Goal: Task Accomplishment & Management: Manage account settings

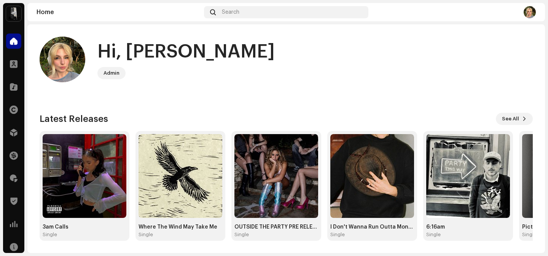
click at [14, 94] on div at bounding box center [13, 86] width 15 height 15
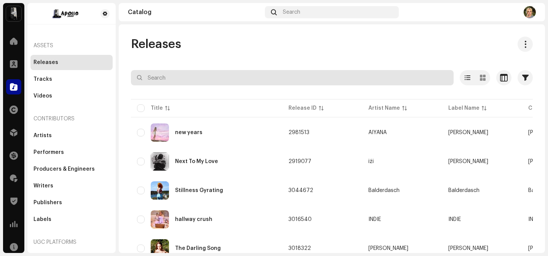
click at [205, 77] on input "text" at bounding box center [292, 77] width 323 height 15
type input "miracle"
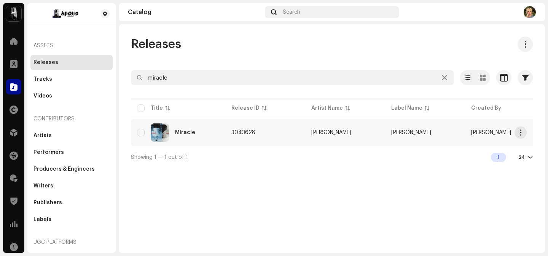
click at [188, 121] on td "Miracle" at bounding box center [178, 132] width 94 height 27
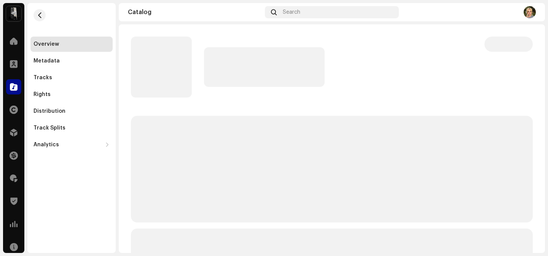
click at [188, 121] on p-skeleton at bounding box center [332, 169] width 402 height 107
click at [89, 113] on div "Distribution" at bounding box center [71, 111] width 76 height 6
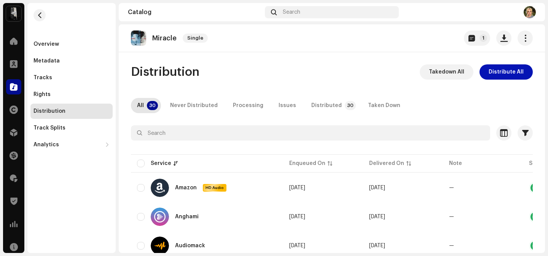
click at [507, 69] on span "Distribute All" at bounding box center [506, 71] width 35 height 15
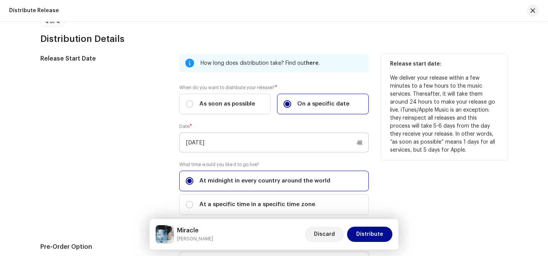
scroll to position [1273, 0]
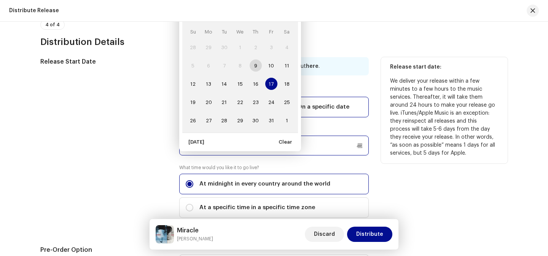
click at [205, 148] on p-datepicker "[DATE] [DATE] Su Mo Tu We Th Fr Sa 28 29 30 1 2 3 4 5 6 7 8 9 10 11 12 13 14 15…" at bounding box center [274, 146] width 190 height 20
click at [274, 104] on span "24" at bounding box center [271, 102] width 12 height 12
type input "[DATE]"
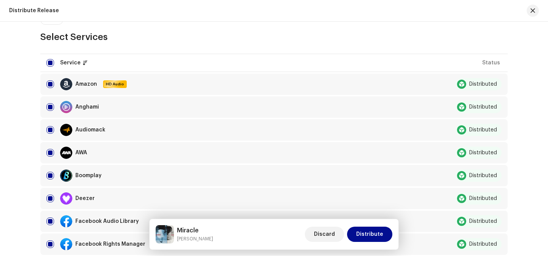
scroll to position [0, 0]
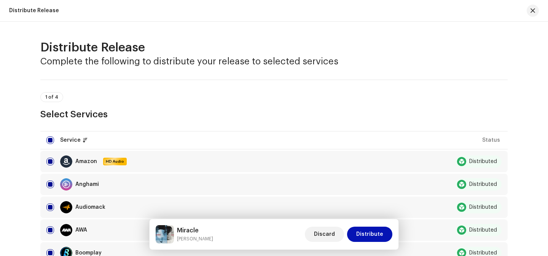
click at [377, 238] on span "Distribute" at bounding box center [369, 233] width 27 height 15
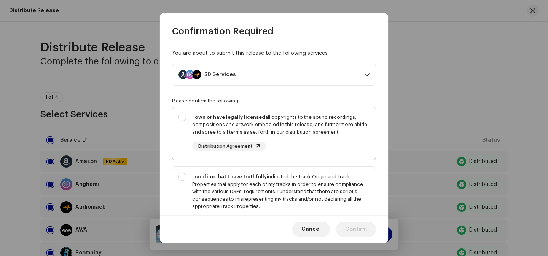
click at [261, 123] on div "I own or have legally licensed all copyrights to the sound recordings, composit…" at bounding box center [280, 124] width 177 height 22
checkbox input "true"
click at [267, 168] on div "I confirm that I have truthfully indicated the Track Origin and Track Propertie…" at bounding box center [273, 199] width 203 height 65
checkbox input "true"
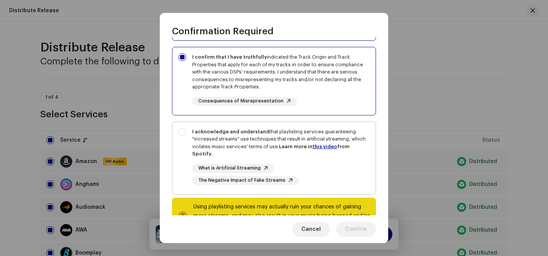
scroll to position [129, 0]
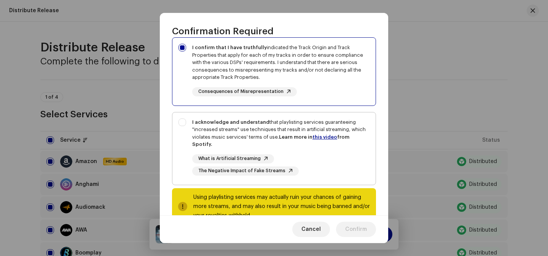
click at [239, 127] on div "I acknowledge and understand that playlisting services guaranteeing "increased …" at bounding box center [280, 133] width 177 height 30
checkbox input "true"
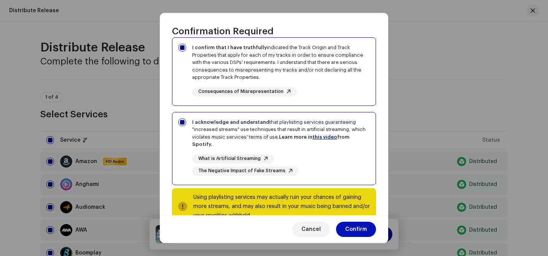
click at [357, 225] on span "Confirm" at bounding box center [356, 229] width 22 height 15
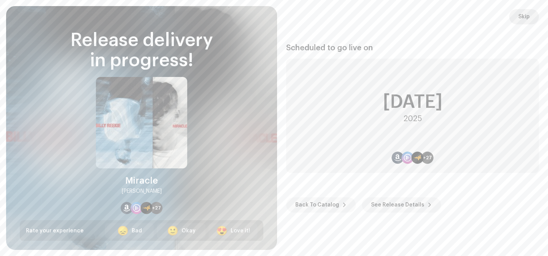
click at [533, 11] on button "Skip" at bounding box center [524, 16] width 30 height 15
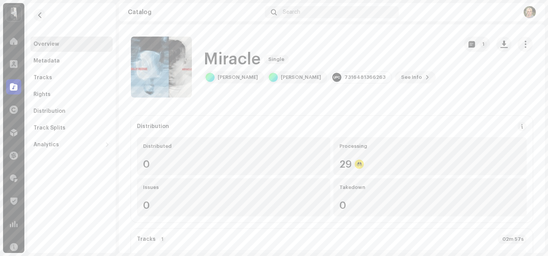
click at [8, 92] on div at bounding box center [13, 86] width 15 height 15
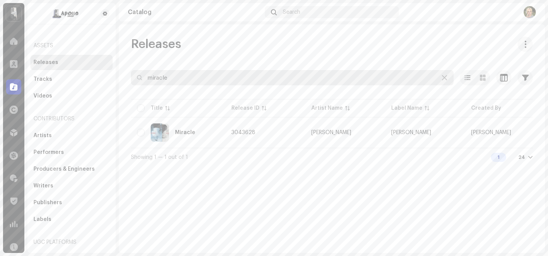
click at [188, 80] on input "miracle" at bounding box center [292, 77] width 323 height 15
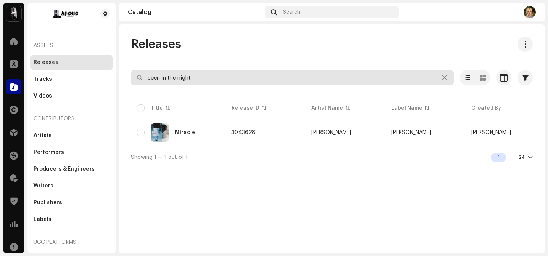
type input "seen in the night"
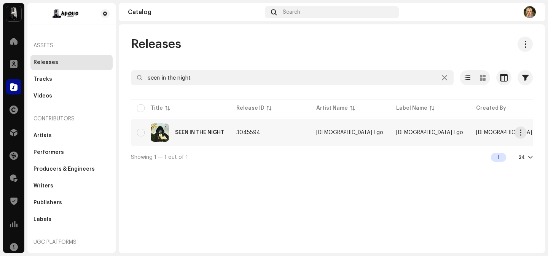
click at [200, 137] on div "SEEN IN THE NIGHT" at bounding box center [180, 132] width 87 height 18
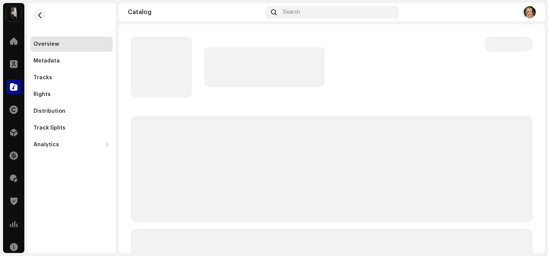
click at [168, 75] on p-skeleton at bounding box center [161, 67] width 61 height 61
click at [167, 64] on p-skeleton at bounding box center [161, 67] width 61 height 61
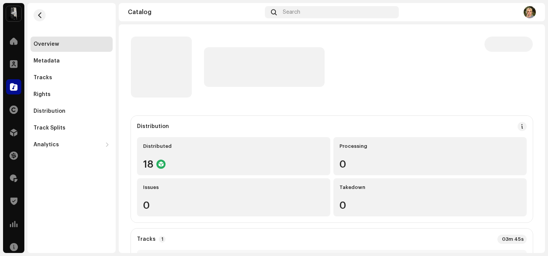
click at [172, 70] on p-skeleton at bounding box center [161, 67] width 61 height 61
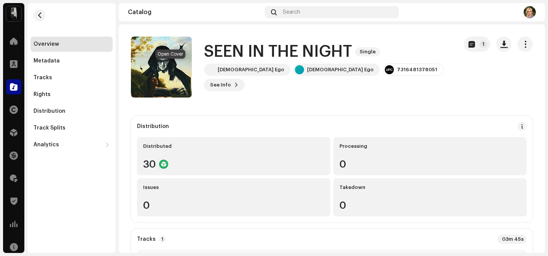
click at [175, 65] on button "button" at bounding box center [170, 67] width 12 height 12
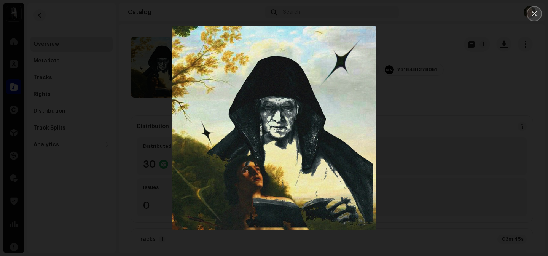
click at [536, 18] on button "Close" at bounding box center [534, 13] width 15 height 15
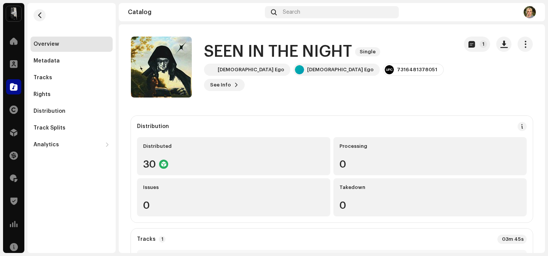
click at [227, 59] on h1 "SEEN IN THE NIGHT" at bounding box center [278, 52] width 148 height 18
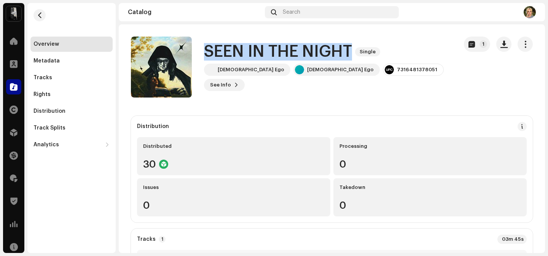
drag, startPoint x: 227, startPoint y: 59, endPoint x: 331, endPoint y: 58, distance: 104.3
click at [331, 58] on h1 "SEEN IN THE NIGHT" at bounding box center [278, 52] width 148 height 18
copy h1 "SEEN IN THE NIGHT"
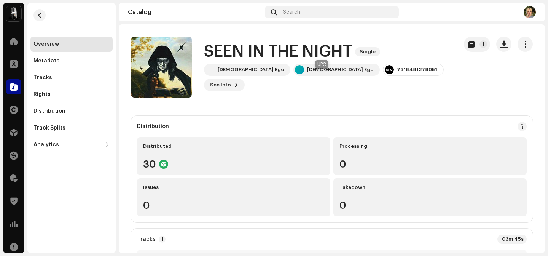
click at [397, 73] on div "7316481378051" at bounding box center [417, 70] width 40 height 6
copy div "7316481378051"
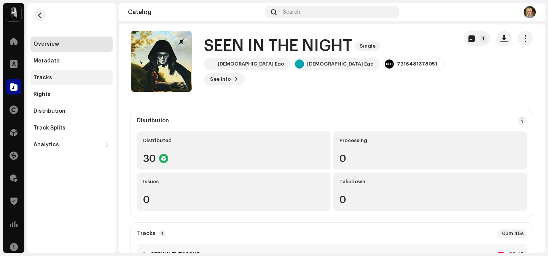
click at [49, 78] on div "Tracks" at bounding box center [42, 78] width 19 height 6
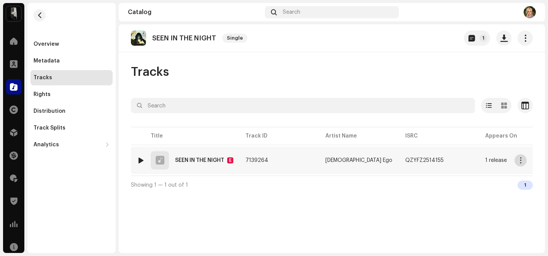
click at [522, 161] on span "button" at bounding box center [521, 160] width 6 height 6
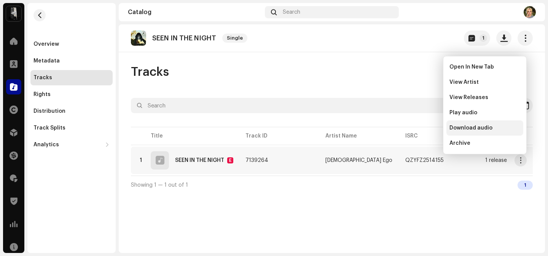
click at [483, 128] on span "Download audio" at bounding box center [471, 128] width 43 height 6
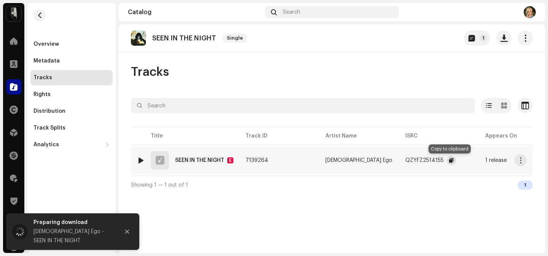
click at [450, 159] on span "button" at bounding box center [451, 160] width 5 height 6
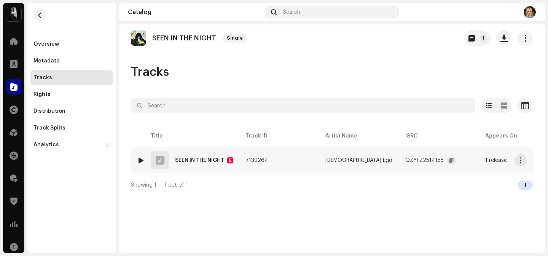
click at [208, 164] on div "1 SEEN IN THE NIGHT E" at bounding box center [185, 160] width 96 height 18
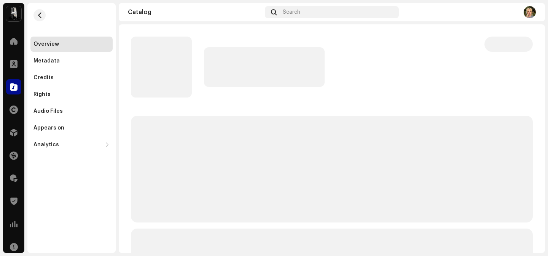
click at [526, 38] on div at bounding box center [509, 67] width 48 height 61
click at [526, 37] on div at bounding box center [509, 67] width 48 height 61
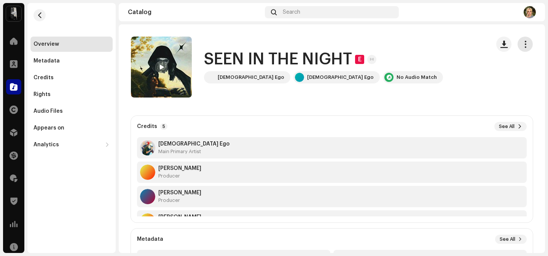
click at [523, 41] on span "button" at bounding box center [525, 44] width 7 height 6
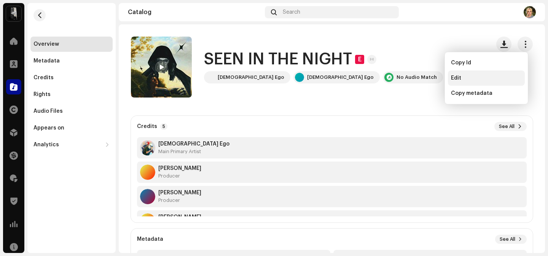
click at [479, 75] on div "Edit" at bounding box center [486, 78] width 71 height 6
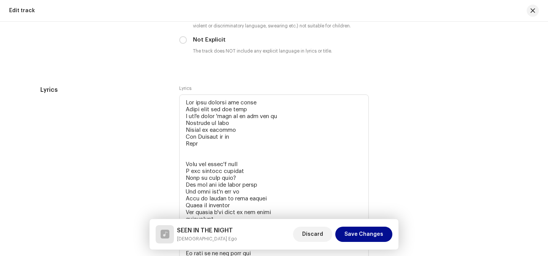
scroll to position [1381, 0]
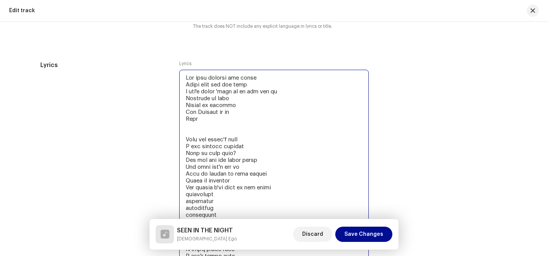
drag, startPoint x: 183, startPoint y: 80, endPoint x: 239, endPoint y: 101, distance: 60.4
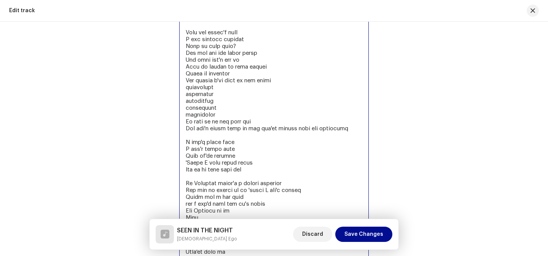
scroll to position [1933, 0]
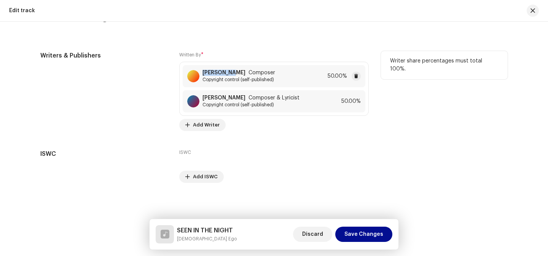
copy strong "[PERSON_NAME]"
drag, startPoint x: 229, startPoint y: 72, endPoint x: 202, endPoint y: 71, distance: 27.0
click at [202, 71] on strong "[PERSON_NAME]" at bounding box center [223, 73] width 43 height 6
click at [113, 109] on div "Save Changes Writer Name ( MUST be a person's name and not an artist name) * [P…" at bounding box center [274, 128] width 548 height 256
copy strong "[PERSON_NAME]"
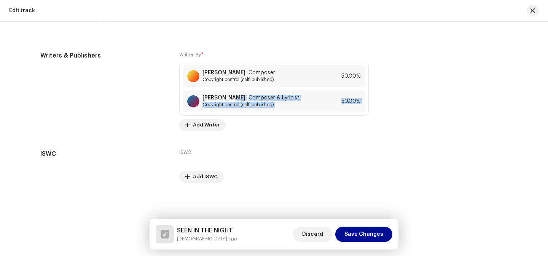
drag, startPoint x: 230, startPoint y: 97, endPoint x: 241, endPoint y: 140, distance: 45.1
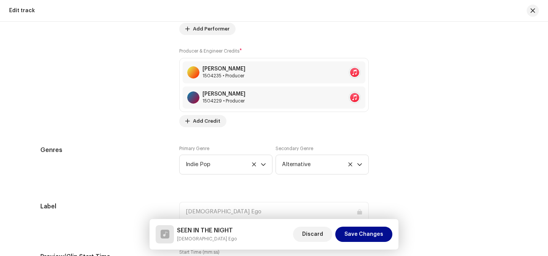
scroll to position [578, 0]
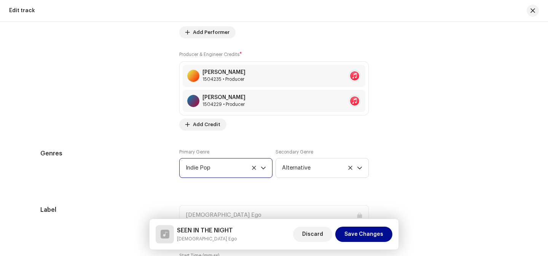
drag, startPoint x: 217, startPoint y: 169, endPoint x: 135, endPoint y: 155, distance: 82.6
click at [135, 155] on div "Genres Primary Genre Indie Pop Secondary Genre Alternative" at bounding box center [273, 168] width 467 height 38
click at [539, 11] on div "Edit track" at bounding box center [274, 11] width 548 height 22
click at [532, 8] on span "button" at bounding box center [533, 11] width 5 height 6
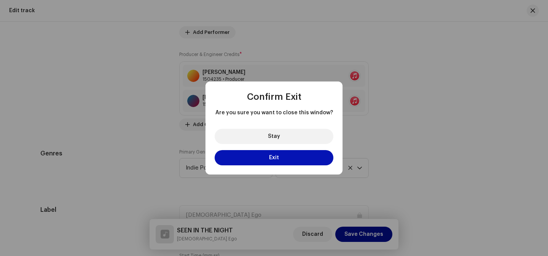
click at [268, 157] on button "Exit" at bounding box center [274, 157] width 119 height 15
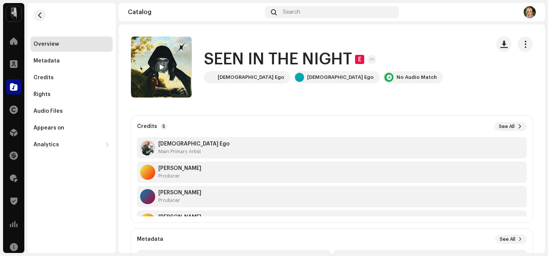
click at [33, 13] on re-m-nav-back at bounding box center [39, 19] width 18 height 33
click at [39, 14] on span "button" at bounding box center [40, 15] width 6 height 6
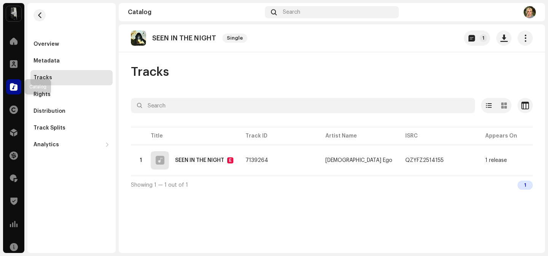
click at [21, 86] on div at bounding box center [13, 86] width 15 height 15
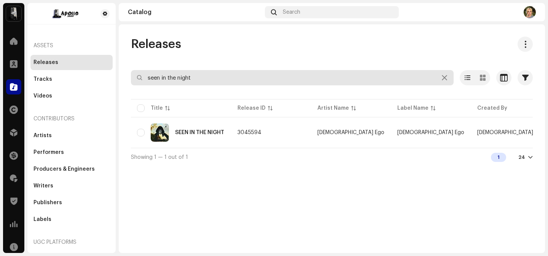
click at [174, 79] on input "seen in the night" at bounding box center [292, 77] width 323 height 15
type input "leoni 808"
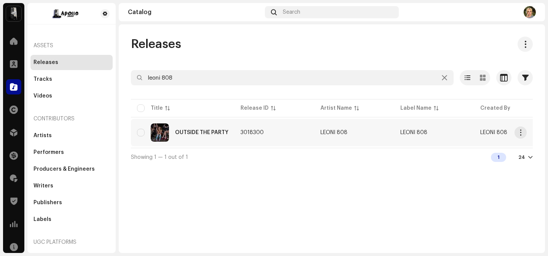
click at [225, 136] on div "OUTSIDE THE PARTY" at bounding box center [182, 132] width 91 height 18
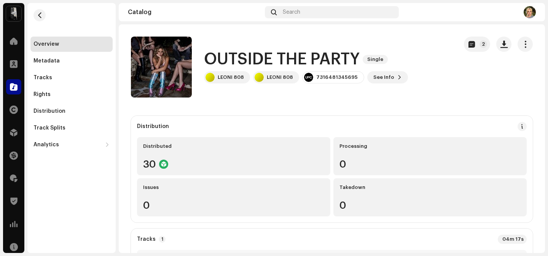
click at [225, 63] on h1 "OUTSIDE THE PARTY" at bounding box center [282, 60] width 156 height 18
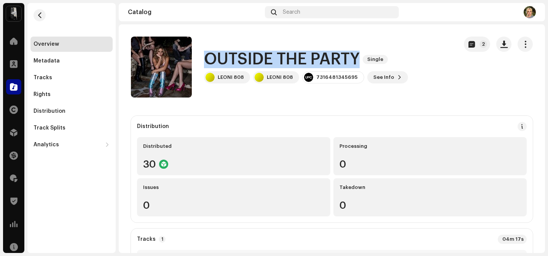
drag, startPoint x: 225, startPoint y: 63, endPoint x: 316, endPoint y: 62, distance: 91.7
click at [316, 62] on h1 "OUTSIDE THE PARTY" at bounding box center [282, 60] width 156 height 18
copy h1 "OUTSIDE THE PARTY"
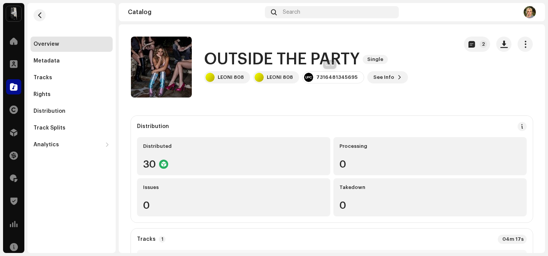
click at [331, 73] on div "7316481345695" at bounding box center [333, 77] width 62 height 12
copy div "7316481345695"
click at [11, 84] on span at bounding box center [14, 87] width 8 height 6
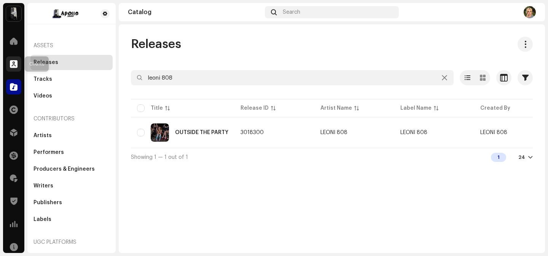
click at [16, 67] on span at bounding box center [14, 64] width 8 height 6
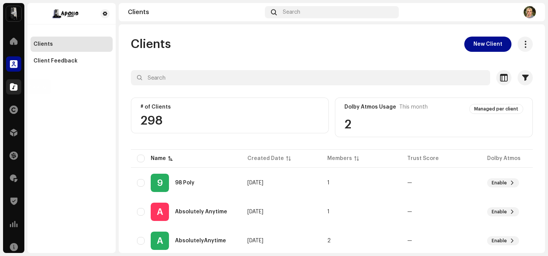
click at [14, 86] on span at bounding box center [14, 87] width 8 height 6
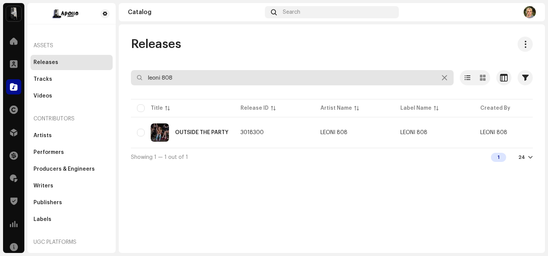
click at [208, 76] on input "leoni 808" at bounding box center [292, 77] width 323 height 15
click at [208, 74] on input "leoni 808" at bounding box center [292, 77] width 323 height 15
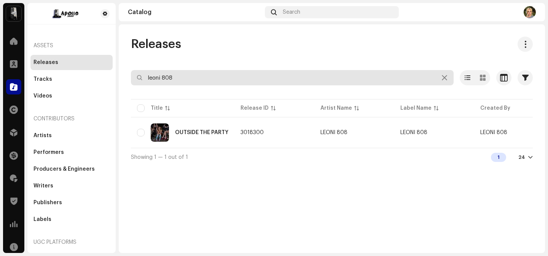
click at [208, 74] on input "leoni 808" at bounding box center [292, 77] width 323 height 15
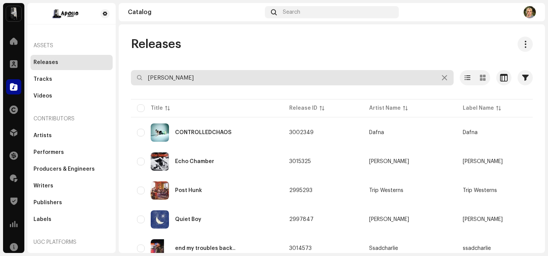
type input "[PERSON_NAME]"
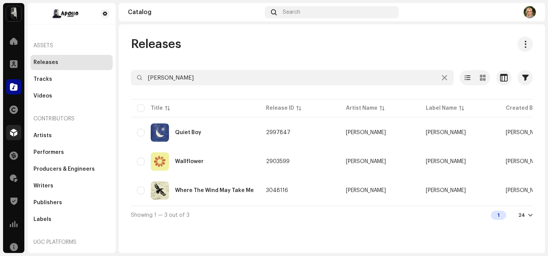
click at [11, 136] on span at bounding box center [14, 132] width 8 height 6
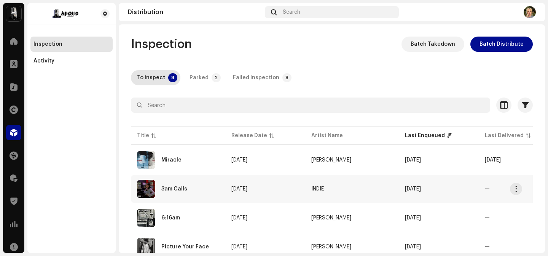
scroll to position [15, 0]
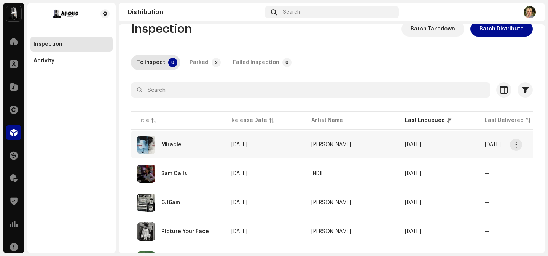
click at [265, 153] on td "[DATE]" at bounding box center [265, 144] width 80 height 27
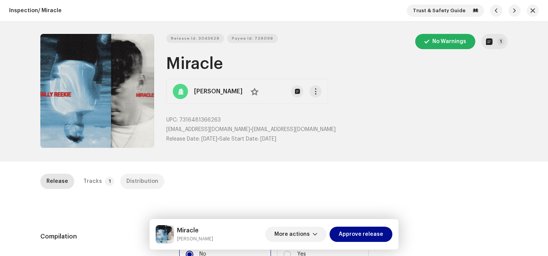
click at [132, 183] on div "Distribution" at bounding box center [142, 181] width 32 height 15
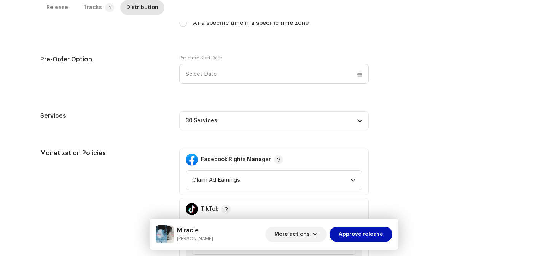
click at [362, 233] on span "Approve release" at bounding box center [361, 233] width 45 height 15
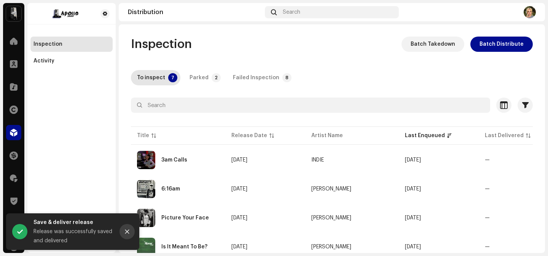
click at [124, 232] on button "Close" at bounding box center [127, 231] width 15 height 15
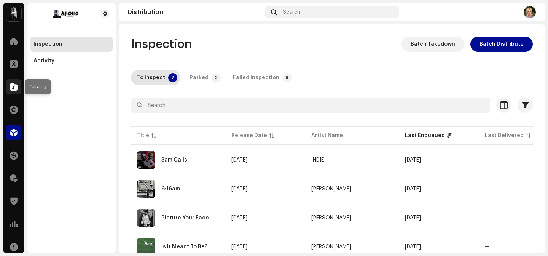
click at [17, 85] on span at bounding box center [14, 87] width 8 height 6
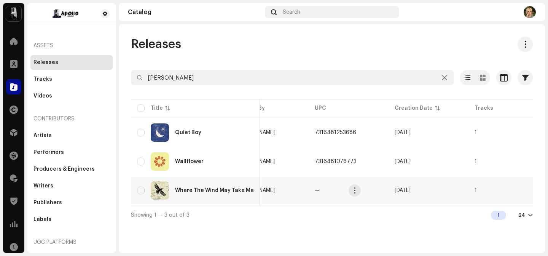
scroll to position [0, 363]
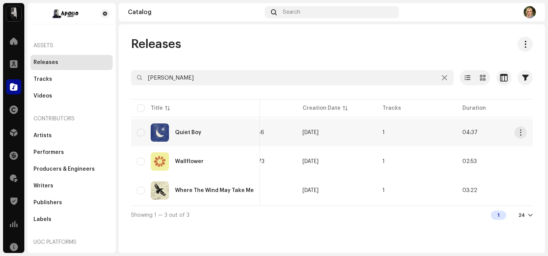
click at [348, 137] on td "[DATE]" at bounding box center [337, 132] width 80 height 27
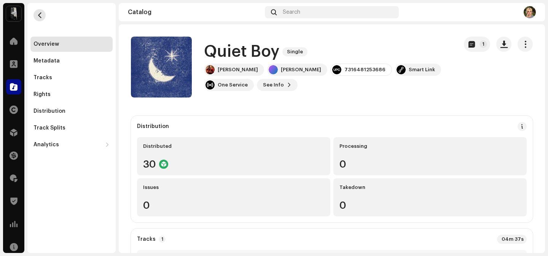
click at [41, 18] on button "button" at bounding box center [39, 15] width 12 height 12
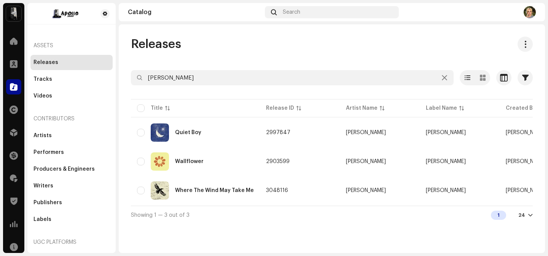
click at [209, 176] on table "Title Release ID Artist Name Label Name Created By UPC Creation Date Tracks Dur…" at bounding box center [515, 151] width 769 height 108
click at [212, 189] on div "Where The Wind May Take Me" at bounding box center [214, 190] width 79 height 5
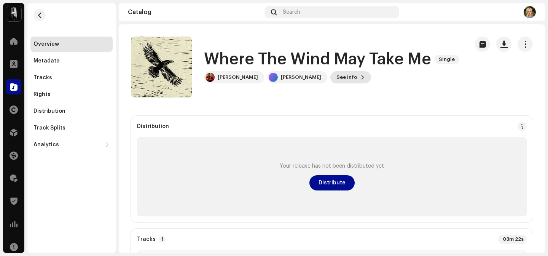
click at [336, 85] on span "See Info" at bounding box center [346, 77] width 21 height 15
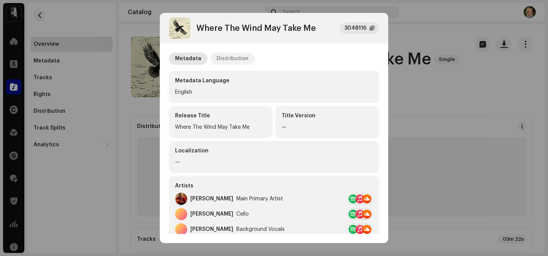
click at [237, 58] on div "Distribution" at bounding box center [233, 59] width 32 height 12
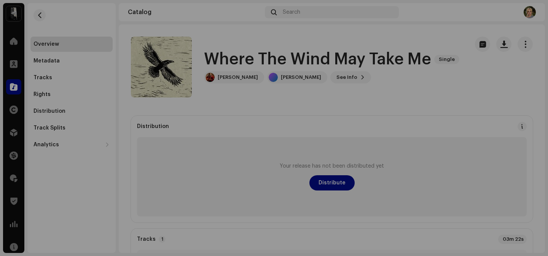
click at [450, 161] on div "Where The Wind May Take Me 3048116 Metadata Distribution Release Date — Your re…" at bounding box center [274, 128] width 548 height 256
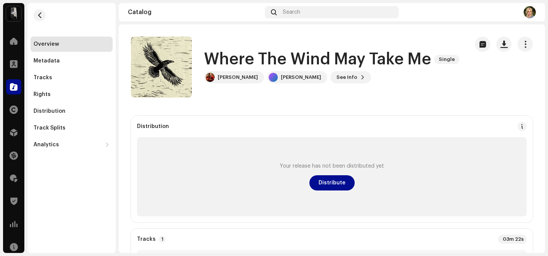
click at [46, 19] on re-m-nav-back at bounding box center [39, 19] width 18 height 33
click at [48, 12] on re-m-nav-back at bounding box center [39, 19] width 18 height 33
click at [37, 12] on span "button" at bounding box center [40, 15] width 6 height 6
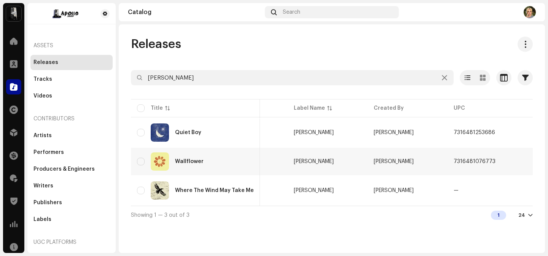
scroll to position [0, 87]
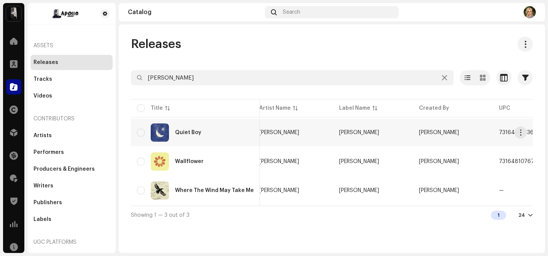
click at [395, 138] on td "[PERSON_NAME]" at bounding box center [373, 132] width 80 height 27
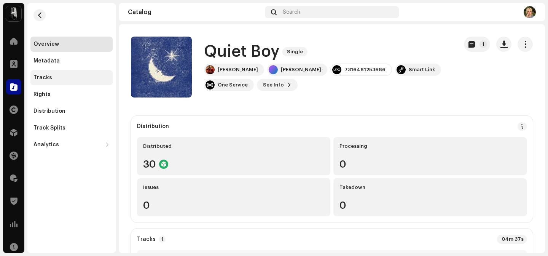
click at [57, 81] on div "Tracks" at bounding box center [71, 77] width 82 height 15
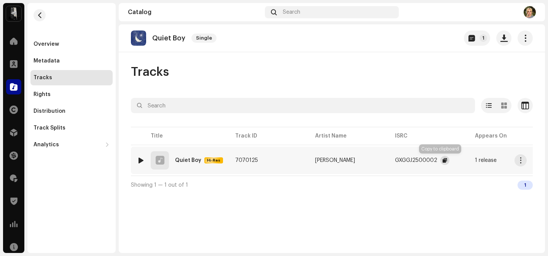
click at [443, 160] on span "button" at bounding box center [445, 160] width 5 height 6
click at [68, 39] on div "Overview" at bounding box center [71, 44] width 82 height 15
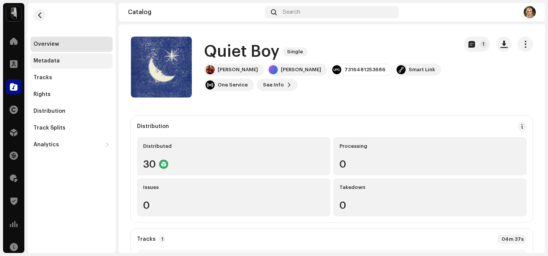
click at [53, 63] on div "Metadata" at bounding box center [46, 61] width 26 height 6
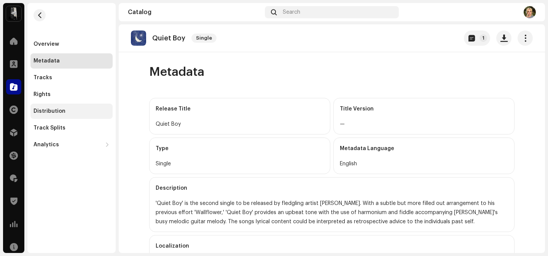
click at [53, 109] on div "Distribution" at bounding box center [49, 111] width 32 height 6
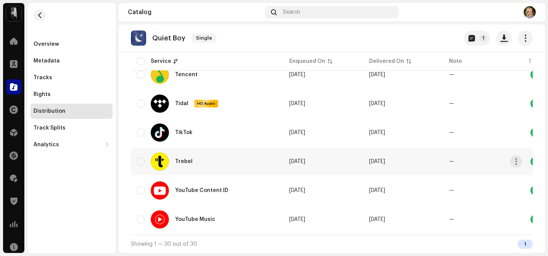
scroll to position [790, 0]
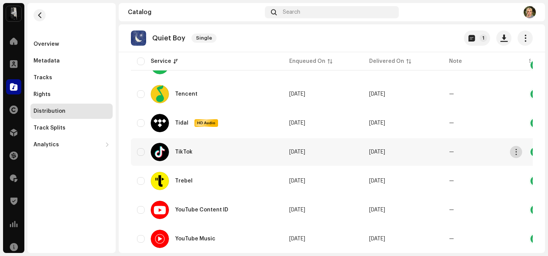
click at [517, 154] on span "button" at bounding box center [516, 152] width 6 height 6
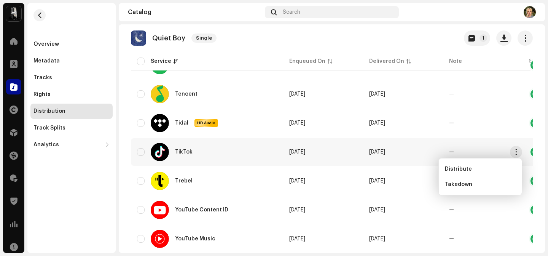
click at [379, 143] on td "[DATE]" at bounding box center [403, 151] width 80 height 27
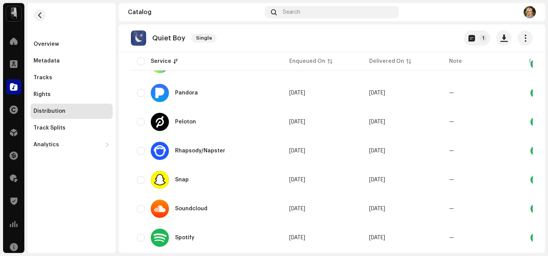
scroll to position [0, 0]
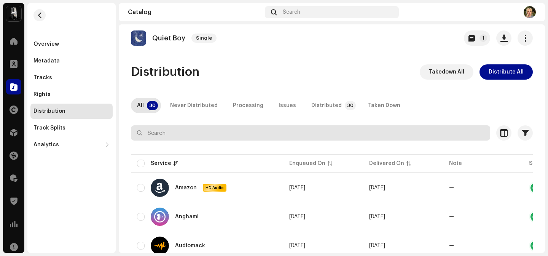
click at [239, 129] on input "text" at bounding box center [310, 132] width 359 height 15
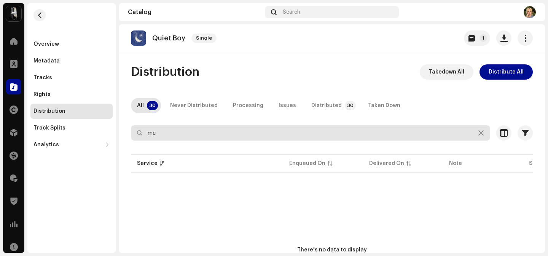
type input "m"
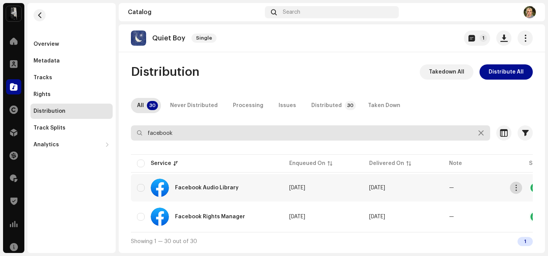
type input "facebook"
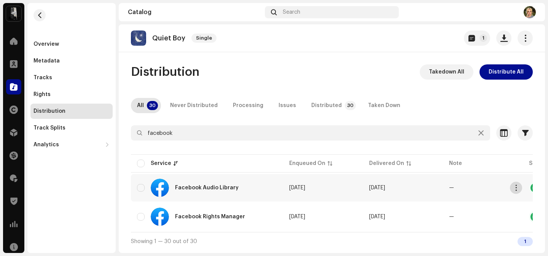
click at [517, 188] on span "button" at bounding box center [516, 188] width 6 height 6
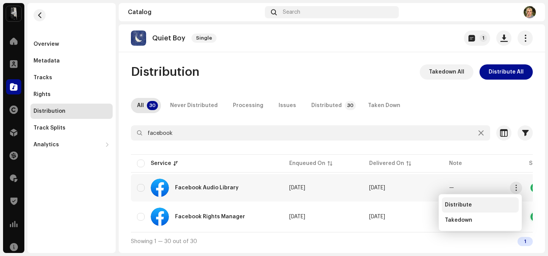
click at [462, 201] on div "Distribute" at bounding box center [480, 204] width 77 height 15
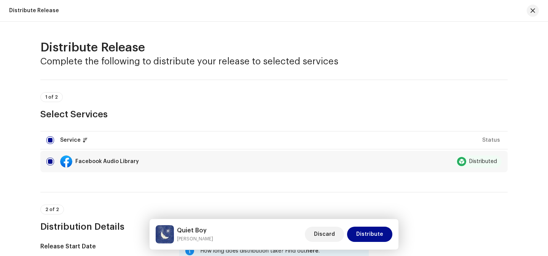
scroll to position [81, 0]
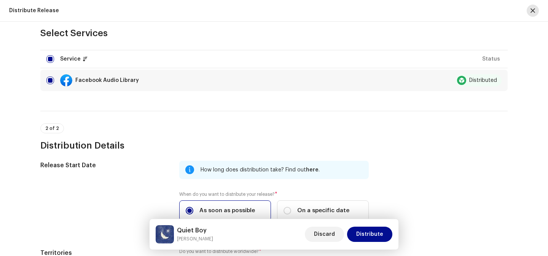
click at [533, 11] on span "button" at bounding box center [533, 11] width 5 height 6
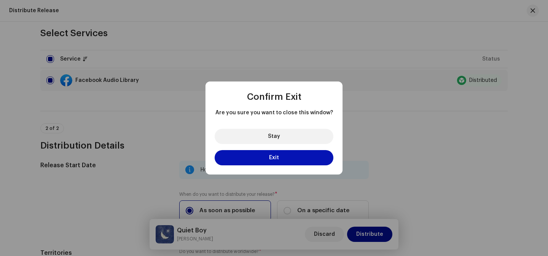
click at [279, 157] on button "Exit" at bounding box center [274, 157] width 119 height 15
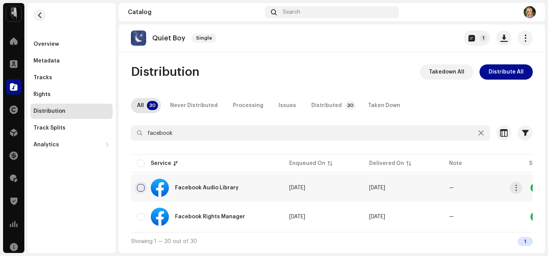
click at [142, 191] on input "checkbox" at bounding box center [141, 188] width 8 height 8
checkbox input "true"
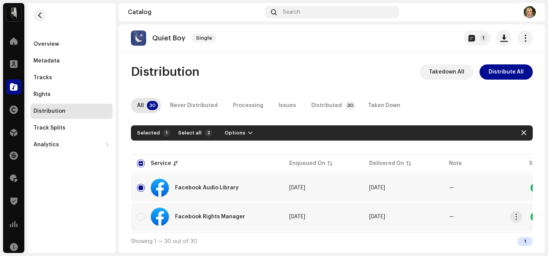
click at [142, 210] on div "Facebook Rights Manager" at bounding box center [207, 216] width 140 height 18
click at [138, 222] on div "Facebook Rights Manager" at bounding box center [207, 216] width 140 height 18
click at [139, 218] on input "Row Unselected" at bounding box center [141, 217] width 8 height 8
checkbox input "true"
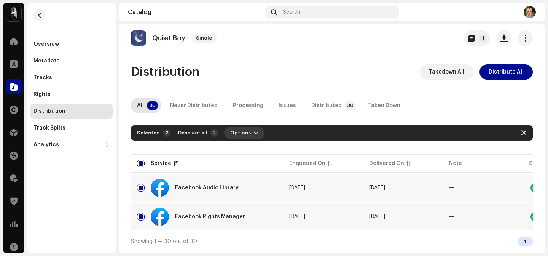
click at [246, 132] on button "Options" at bounding box center [244, 133] width 40 height 12
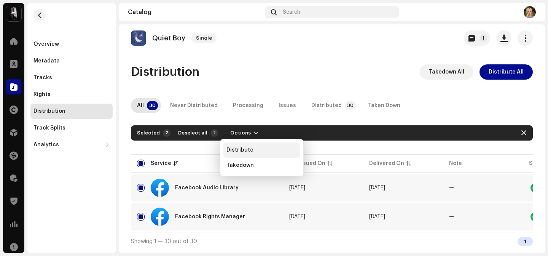
click at [271, 150] on div "Distribute" at bounding box center [261, 150] width 71 height 6
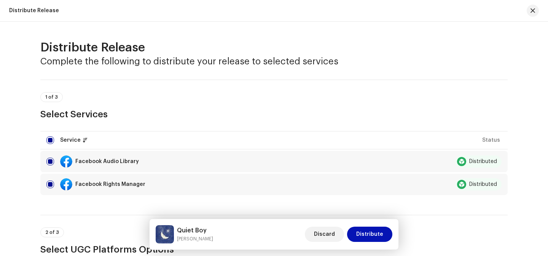
click at [375, 237] on span "Distribute" at bounding box center [369, 233] width 27 height 15
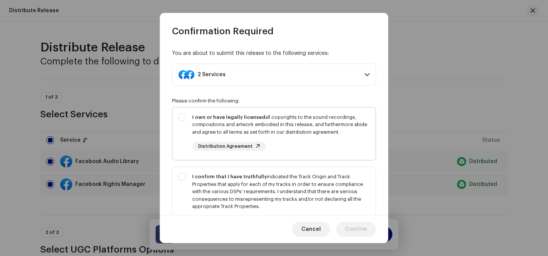
click at [307, 132] on div "I own or have legally licensed all copyrights to the sound recordings, composit…" at bounding box center [280, 124] width 177 height 22
click at [307, 145] on div "I own or have legally licensed all copyrights to the sound recordings, composit…" at bounding box center [280, 132] width 177 height 38
checkbox input "false"
click at [303, 171] on div "I confirm that I have truthfully indicated the Track Origin and Track Propertie…" at bounding box center [273, 199] width 203 height 65
checkbox input "true"
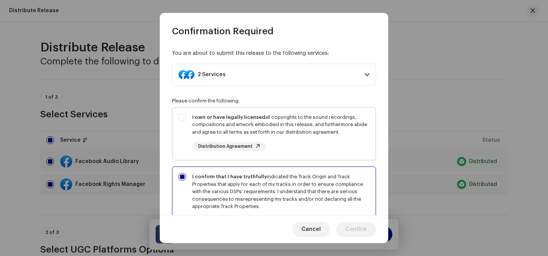
click at [303, 129] on div "I own or have legally licensed all copyrights to the sound recordings, composit…" at bounding box center [280, 124] width 177 height 22
checkbox input "true"
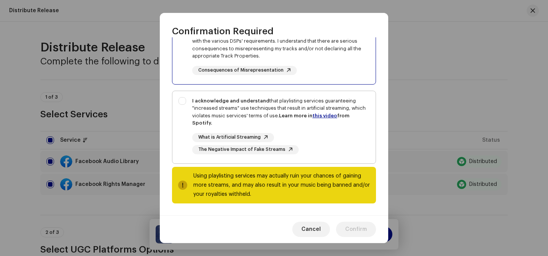
click at [261, 110] on div "I acknowledge and understand that playlisting services guaranteeing "increased …" at bounding box center [280, 112] width 177 height 30
checkbox input "true"
click at [363, 225] on span "Confirm" at bounding box center [356, 229] width 22 height 15
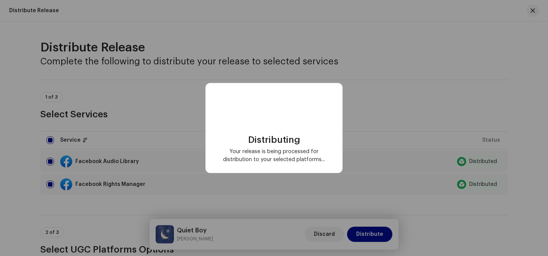
checkbox input "false"
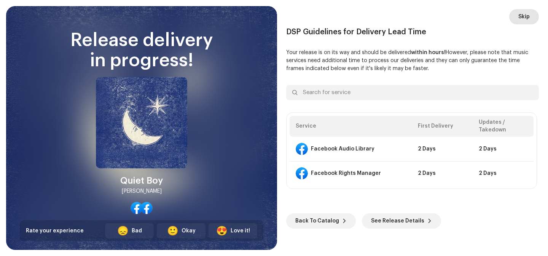
click at [530, 11] on button "Skip" at bounding box center [524, 16] width 30 height 15
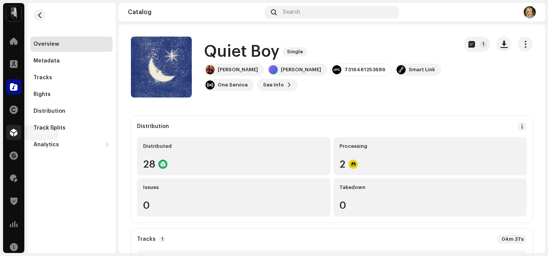
click at [11, 133] on span at bounding box center [14, 132] width 8 height 6
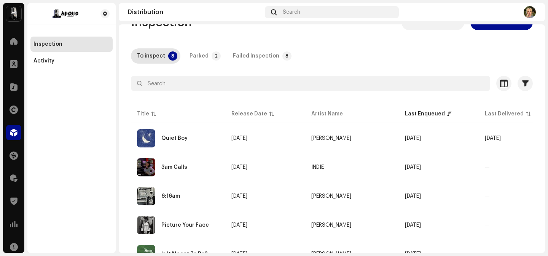
scroll to position [23, 0]
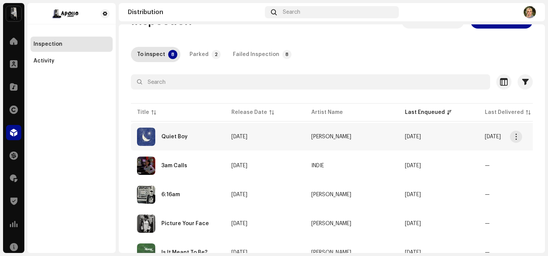
click at [198, 143] on div "Quiet Boy" at bounding box center [178, 137] width 82 height 18
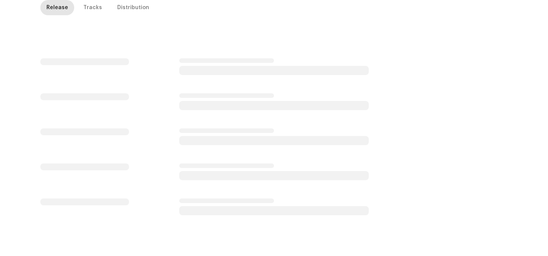
scroll to position [174, 0]
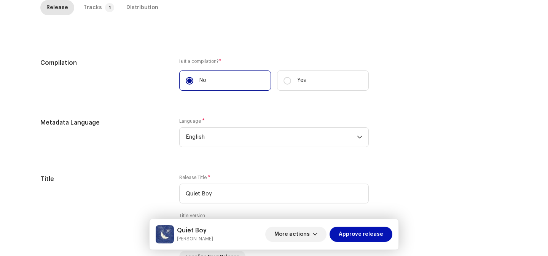
click at [356, 232] on span "Approve release" at bounding box center [361, 233] width 45 height 15
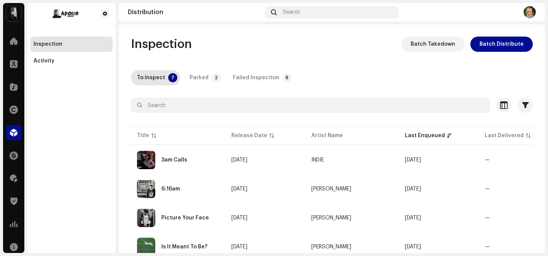
click at [363, 68] on div "Inspection Batch Takedown Batch Distribute To inspect 7 Parked 2 Failed Inspect…" at bounding box center [332, 202] width 426 height 330
